Goal: Task Accomplishment & Management: Manage account settings

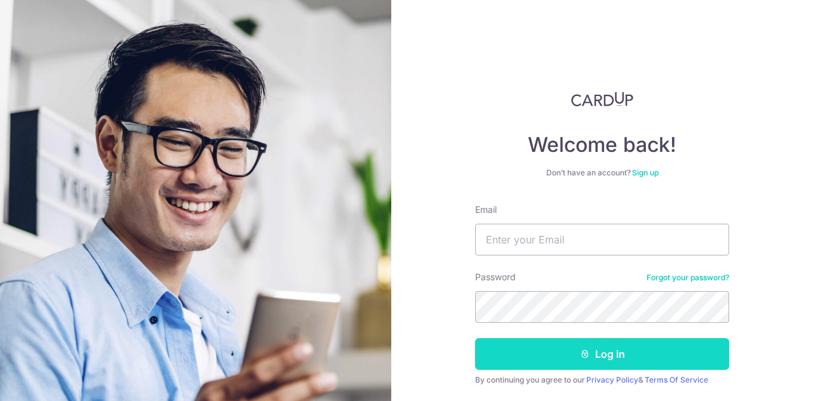
type input "[EMAIL_ADDRESS][DOMAIN_NAME]"
click at [610, 349] on button "Log in" at bounding box center [602, 354] width 254 height 32
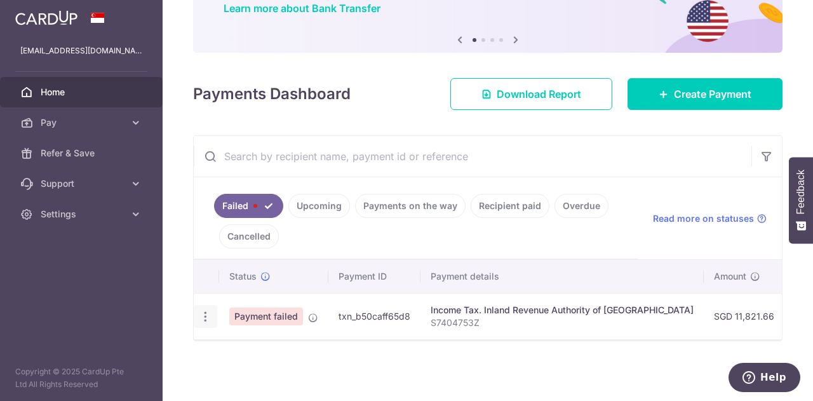
click at [210, 311] on icon "button" at bounding box center [205, 316] width 13 height 13
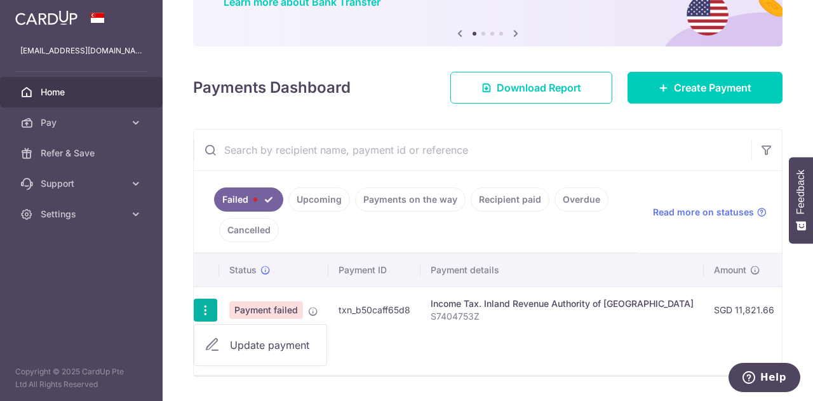
click at [256, 342] on span "Update payment" at bounding box center [273, 344] width 86 height 15
radio input "true"
type input "11,821.66"
type input "S7404753Z"
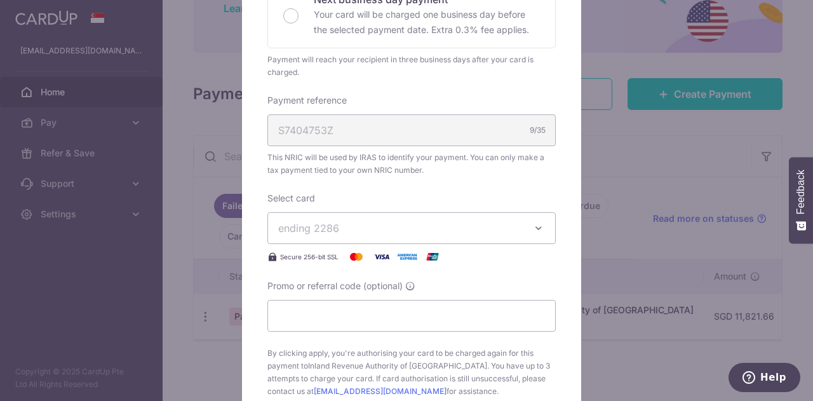
scroll to position [382, 0]
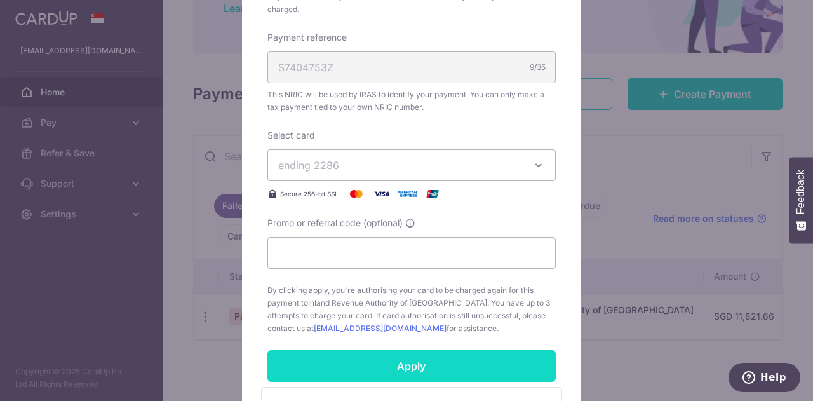
click at [418, 368] on input "Apply" at bounding box center [411, 366] width 288 height 32
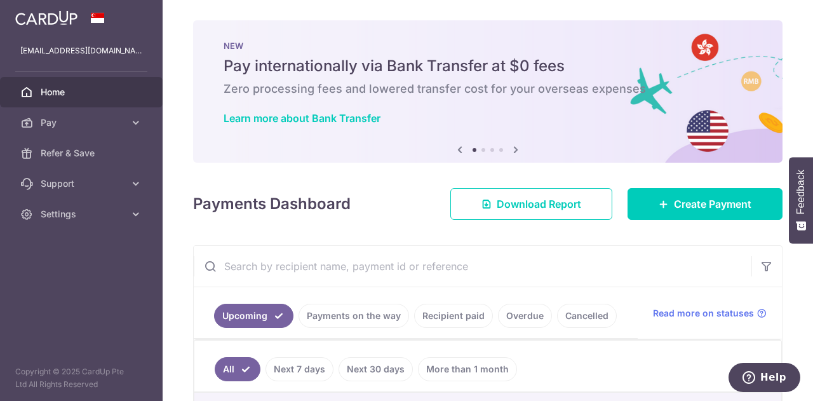
click at [517, 147] on icon at bounding box center [515, 150] width 15 height 16
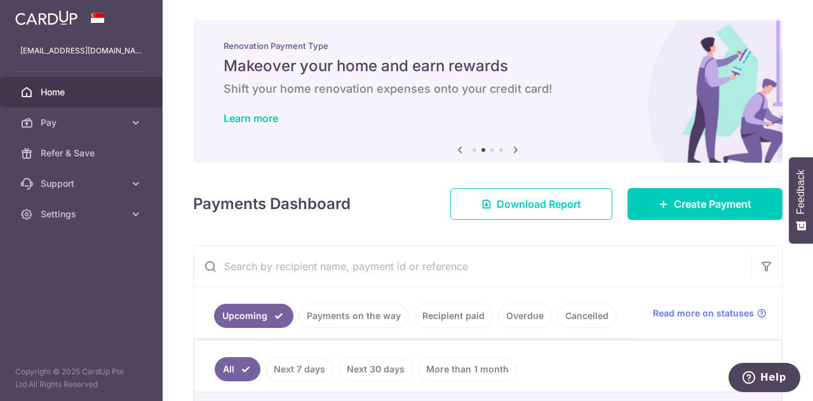
click at [517, 147] on icon at bounding box center [515, 150] width 15 height 16
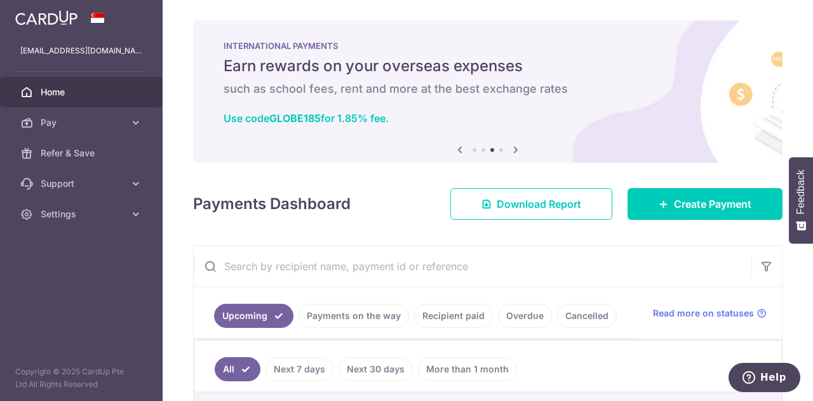
click at [517, 147] on icon at bounding box center [515, 150] width 15 height 16
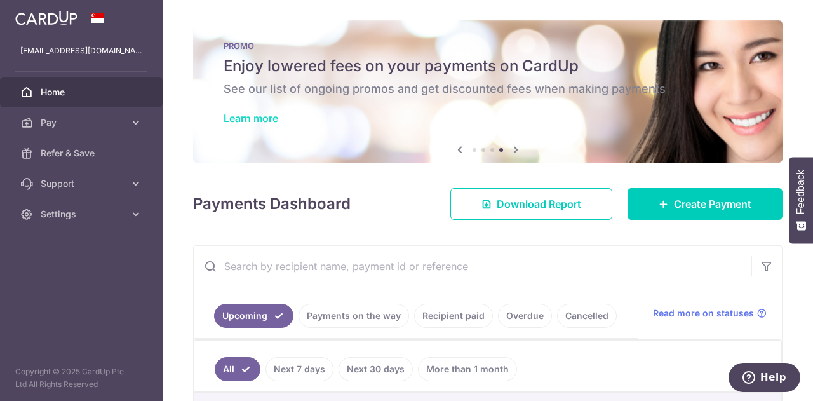
click at [262, 113] on link "Learn more" at bounding box center [251, 118] width 55 height 13
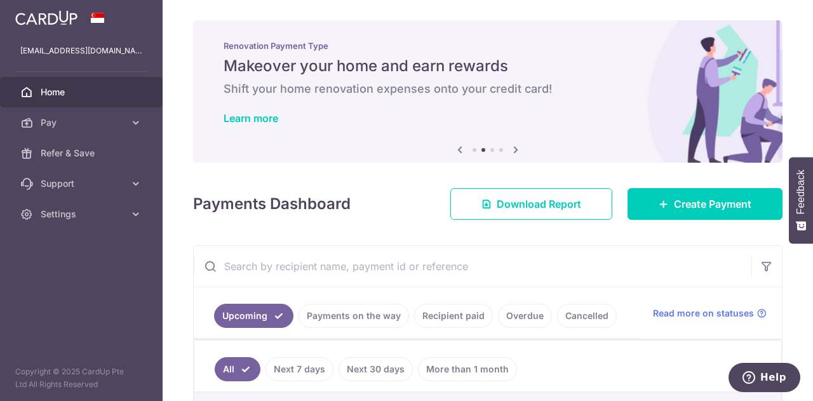
scroll to position [139, 0]
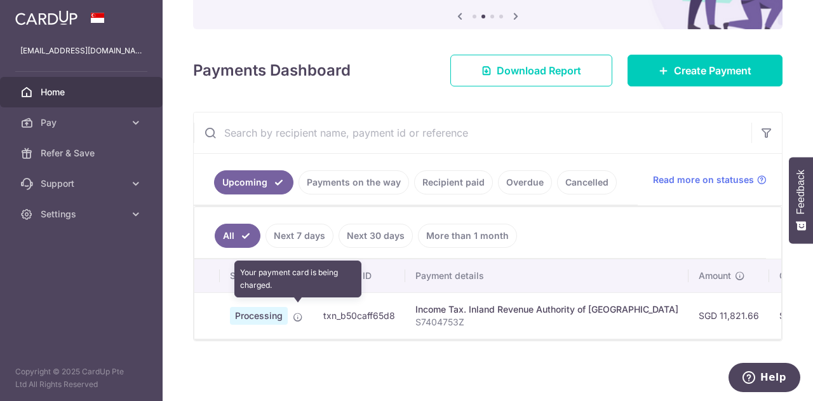
click at [295, 312] on icon at bounding box center [298, 317] width 10 height 10
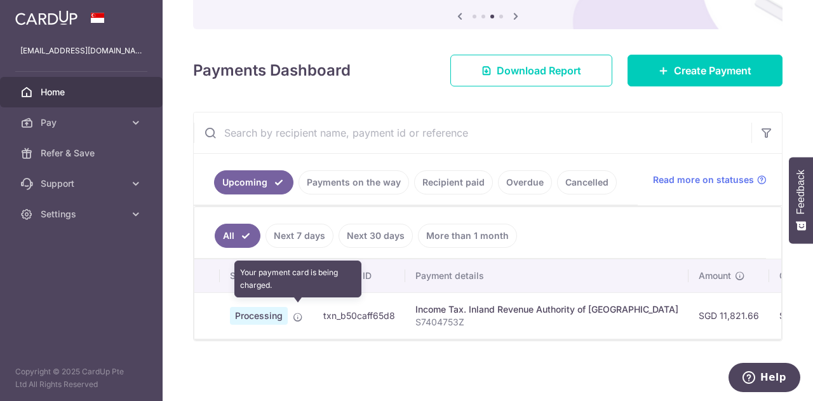
click at [301, 312] on icon at bounding box center [298, 317] width 10 height 10
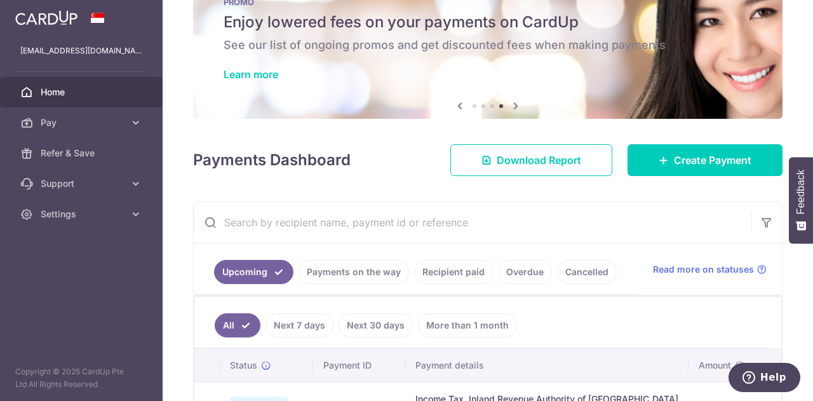
scroll to position [0, 0]
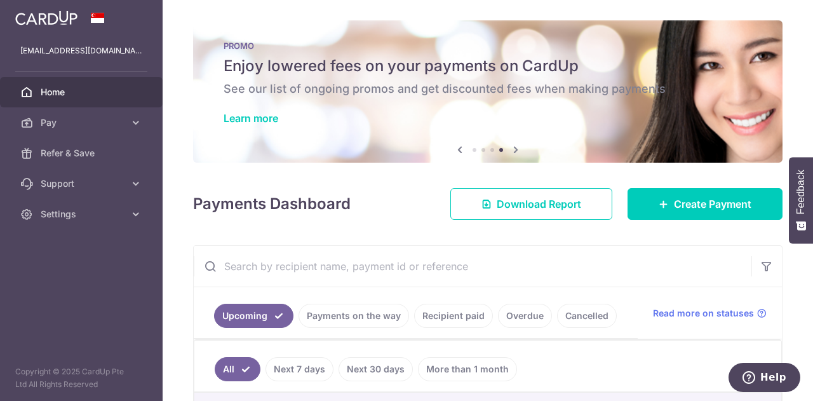
click at [512, 151] on icon at bounding box center [515, 150] width 15 height 16
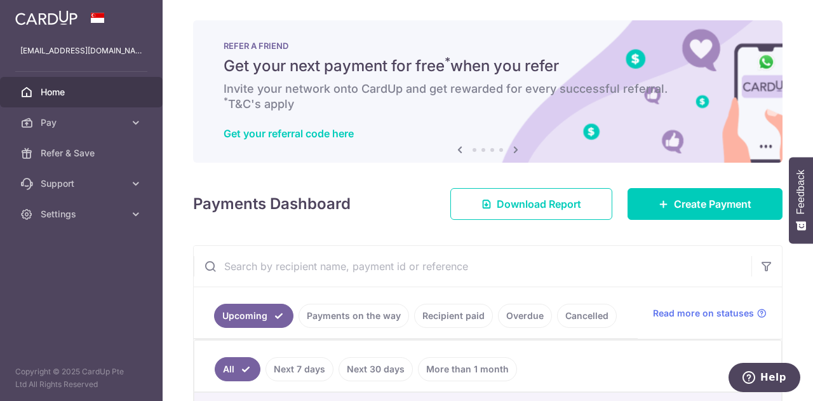
click at [512, 151] on icon at bounding box center [515, 150] width 15 height 16
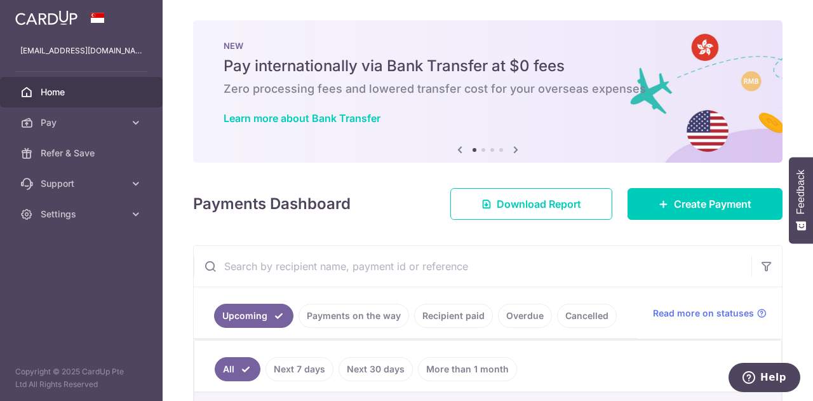
click at [512, 151] on icon at bounding box center [515, 150] width 15 height 16
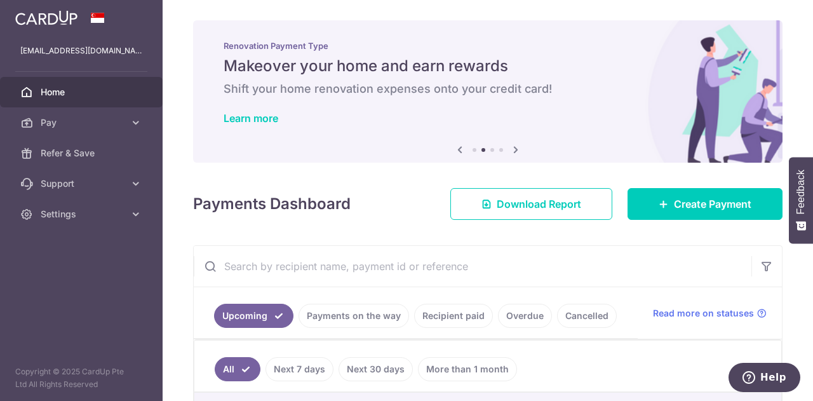
click at [512, 151] on icon at bounding box center [515, 150] width 15 height 16
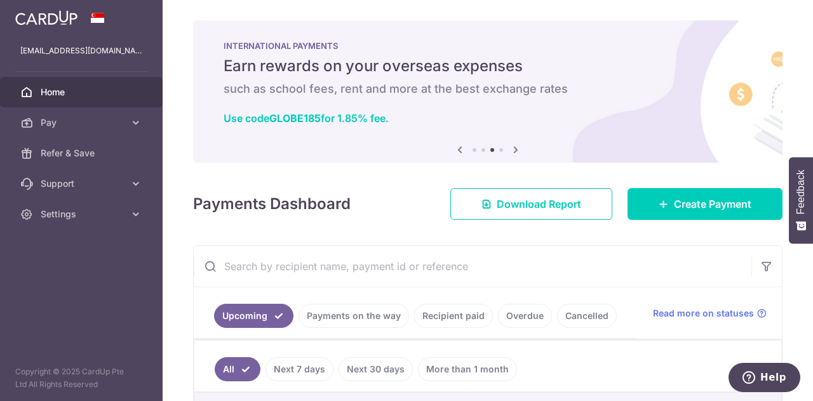
click at [512, 148] on icon at bounding box center [515, 150] width 15 height 16
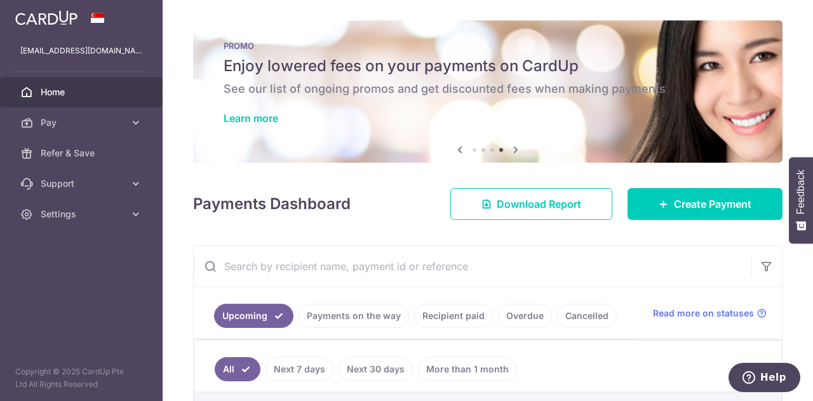
click at [326, 76] on div "PROMO Enjoy lowered fees on your payments on CardUp See our list of ongoing pro…" at bounding box center [487, 83] width 589 height 127
click at [259, 115] on link "Learn more" at bounding box center [251, 118] width 55 height 13
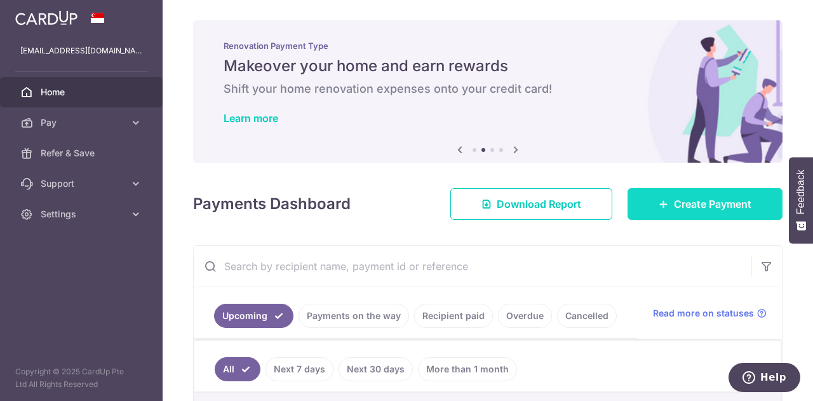
click at [718, 200] on span "Create Payment" at bounding box center [712, 203] width 77 height 15
